Goal: Check status: Check status

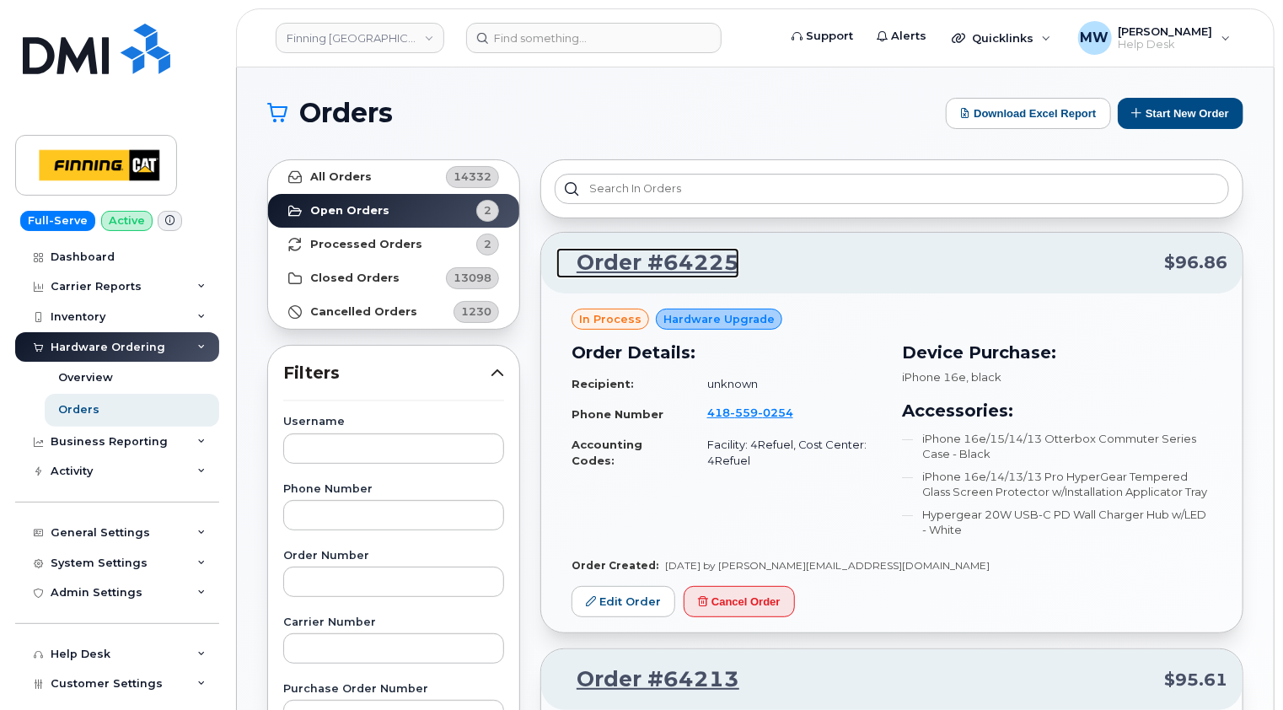
click at [681, 266] on link "Order #64225" at bounding box center [647, 263] width 183 height 30
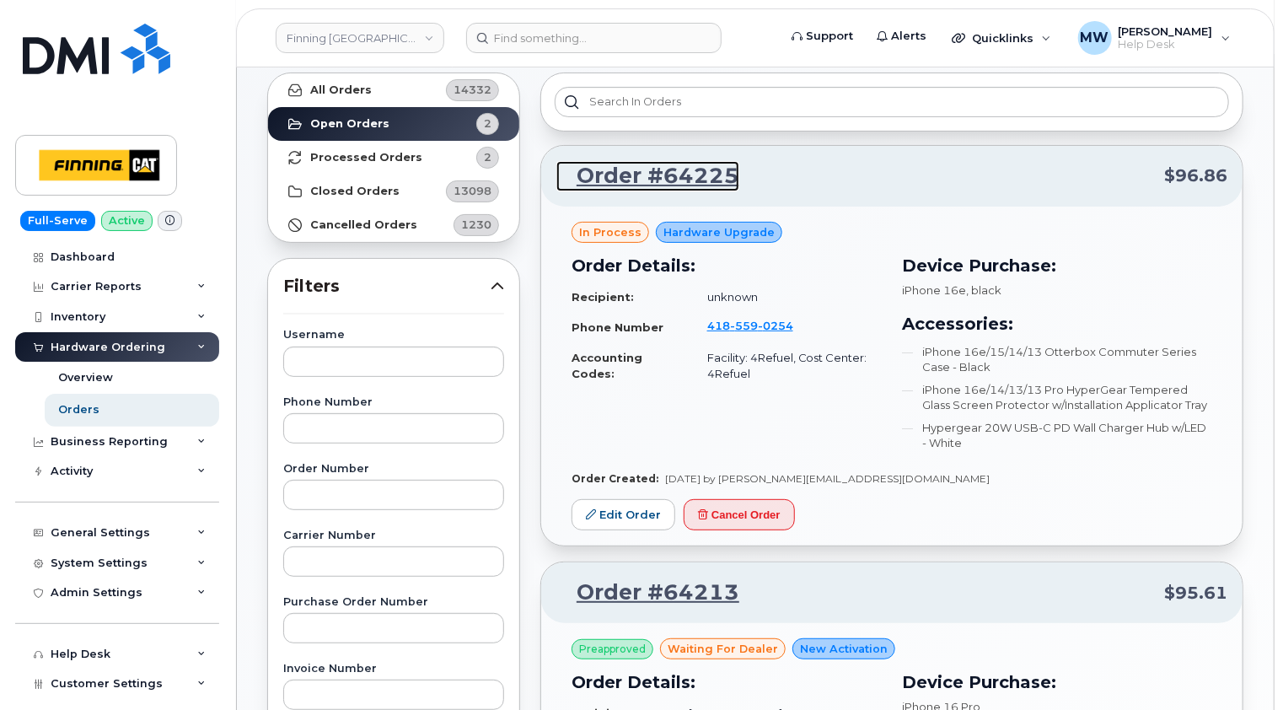
scroll to position [84, 0]
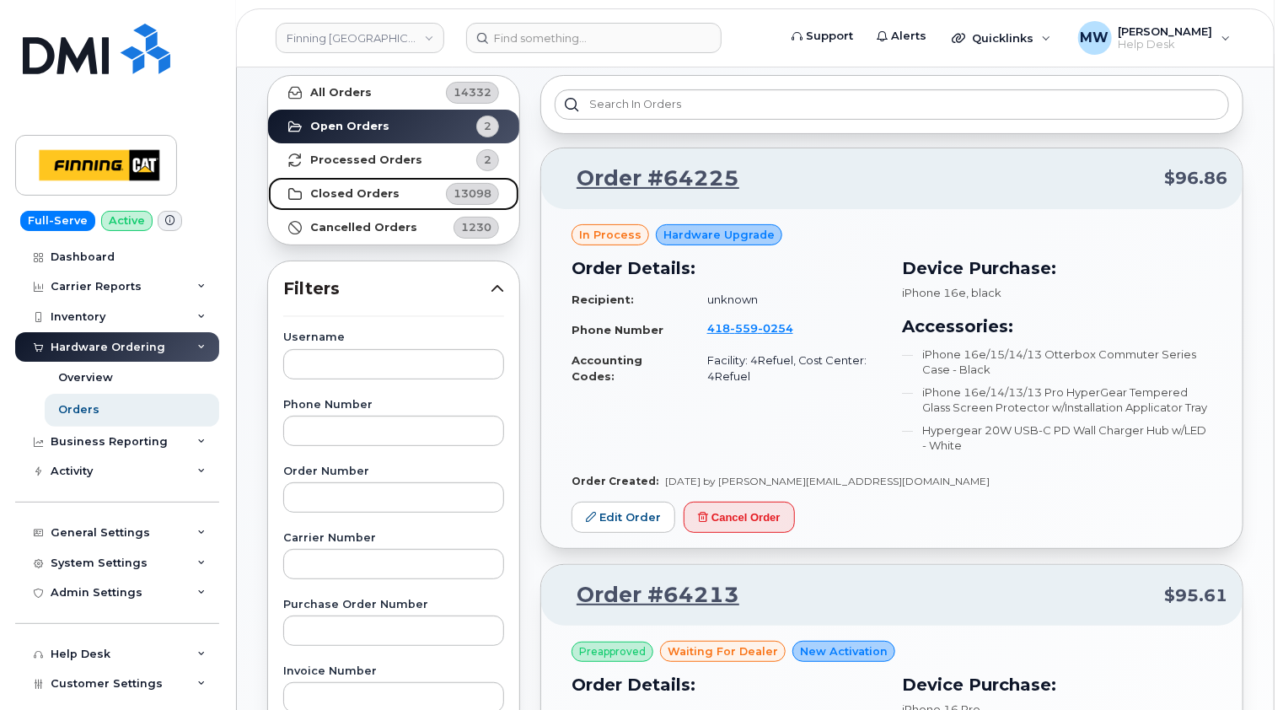
drag, startPoint x: 351, startPoint y: 190, endPoint x: 368, endPoint y: 191, distance: 16.9
click at [351, 190] on strong "Closed Orders" at bounding box center [354, 193] width 89 height 13
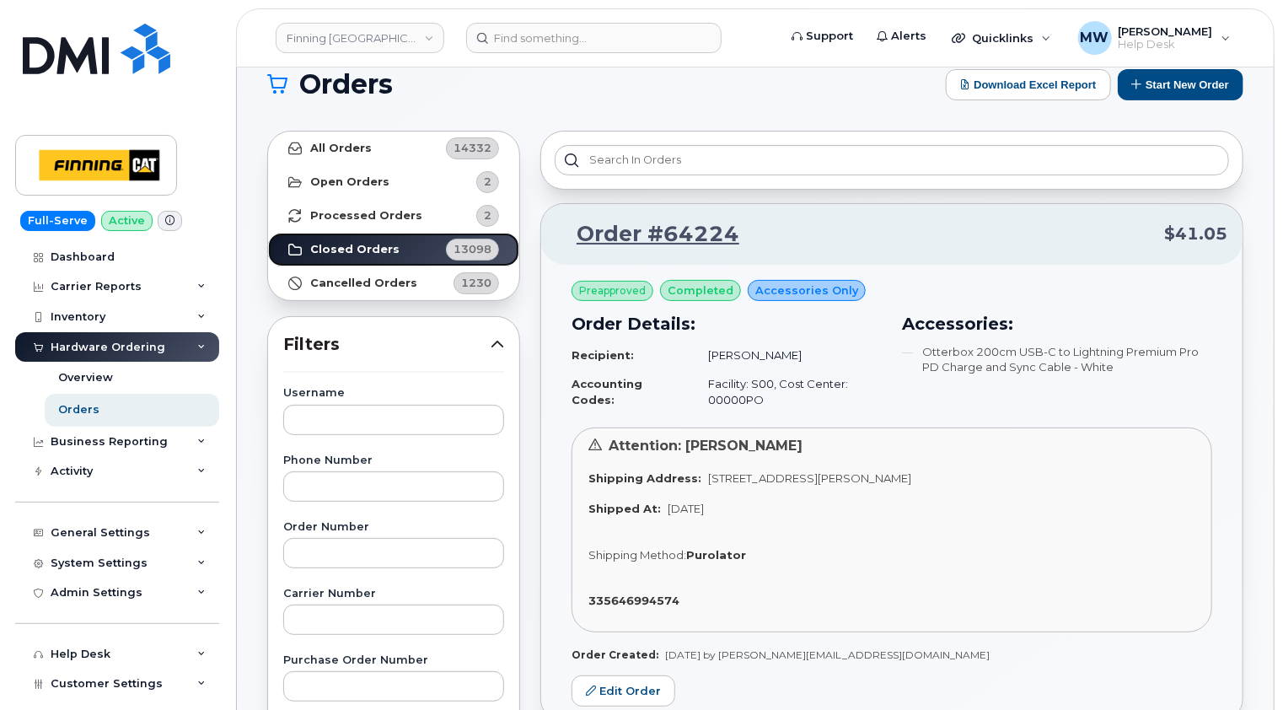
scroll to position [0, 0]
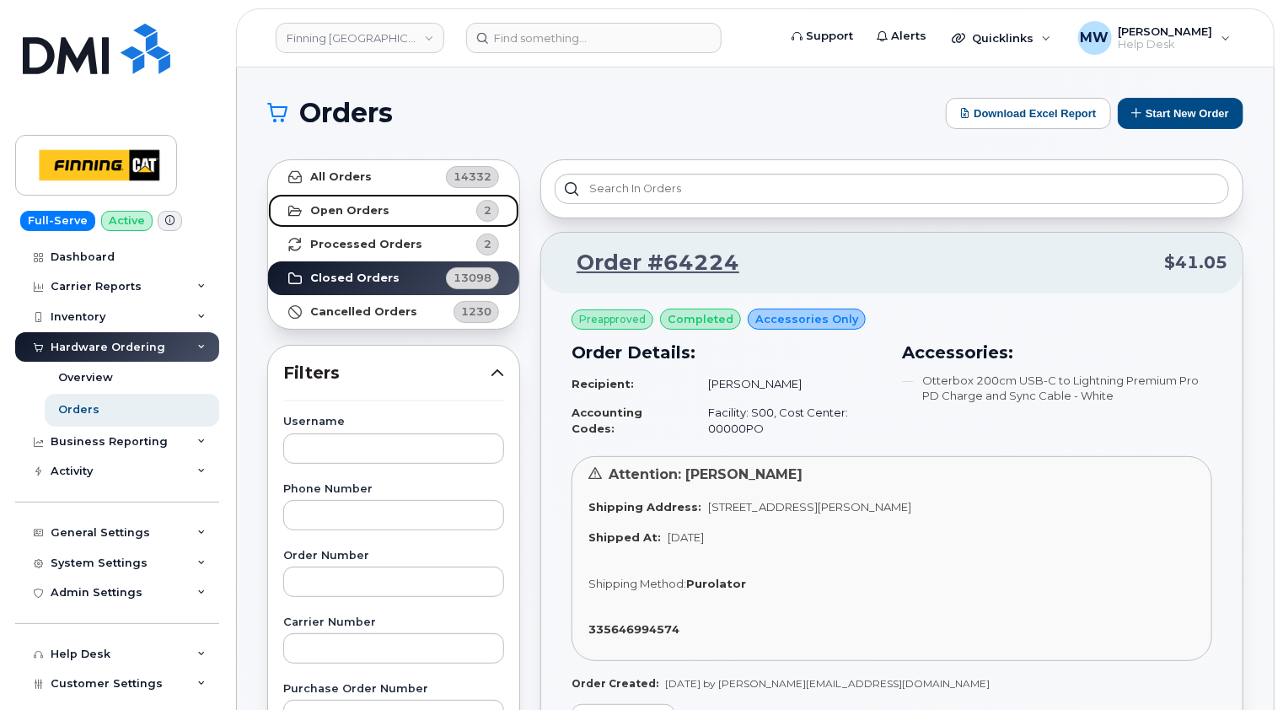
click at [351, 212] on strong "Open Orders" at bounding box center [349, 210] width 79 height 13
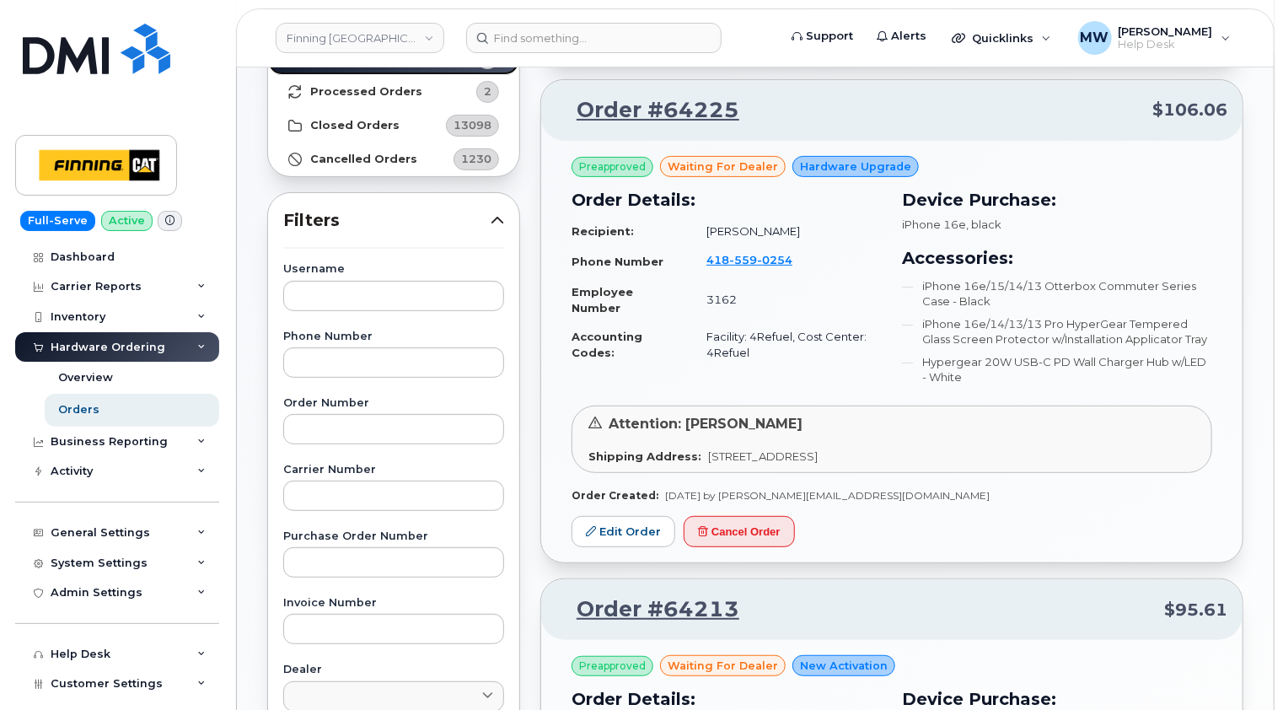
scroll to position [169, 0]
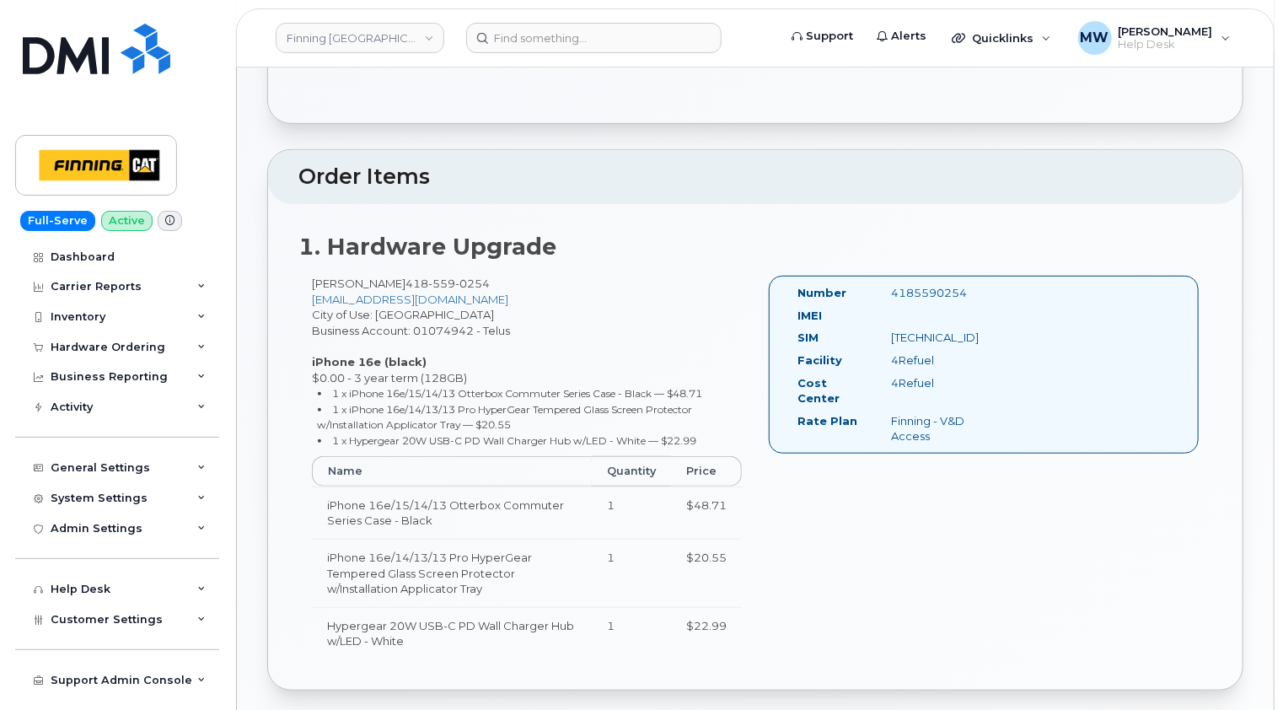
scroll to position [473, 0]
